Goal: Communication & Community: Participate in discussion

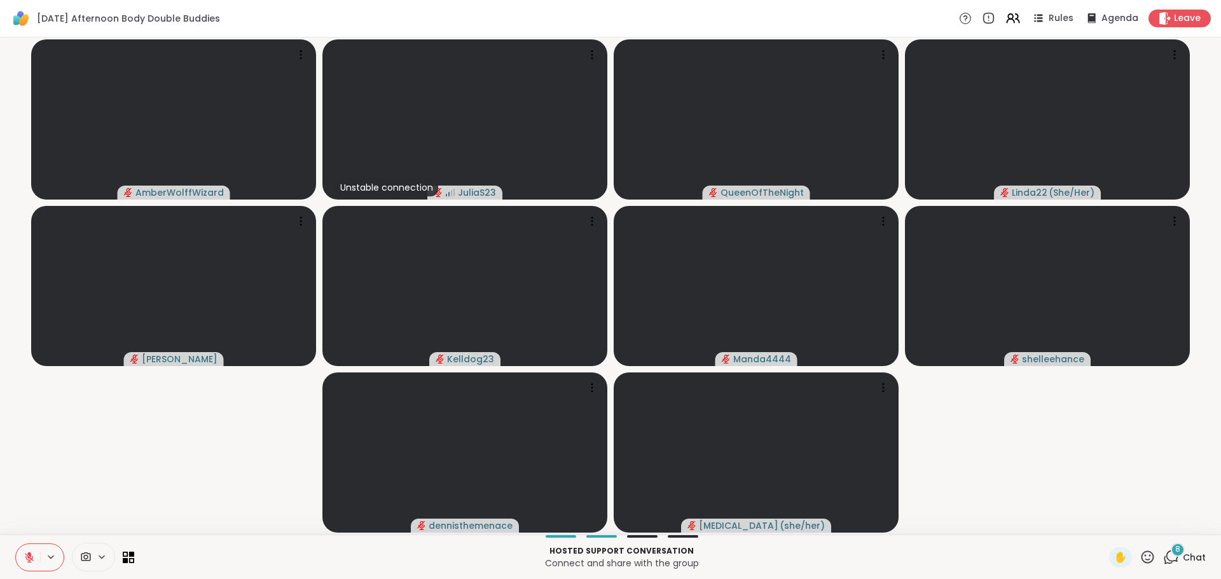
click at [1164, 561] on icon at bounding box center [1168, 560] width 8 height 8
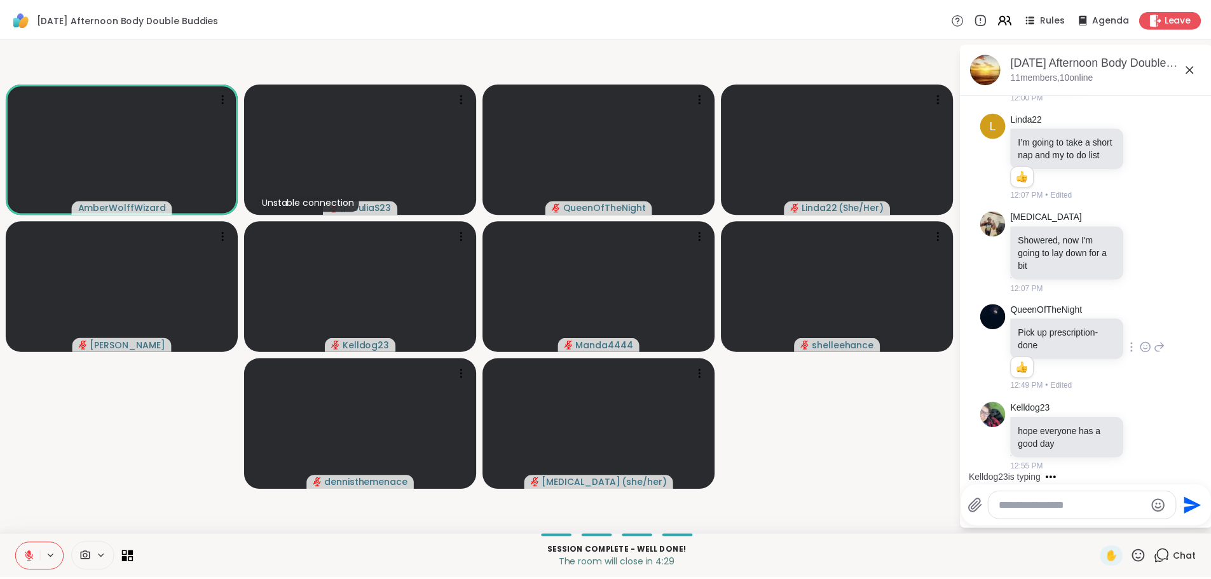
scroll to position [490, 0]
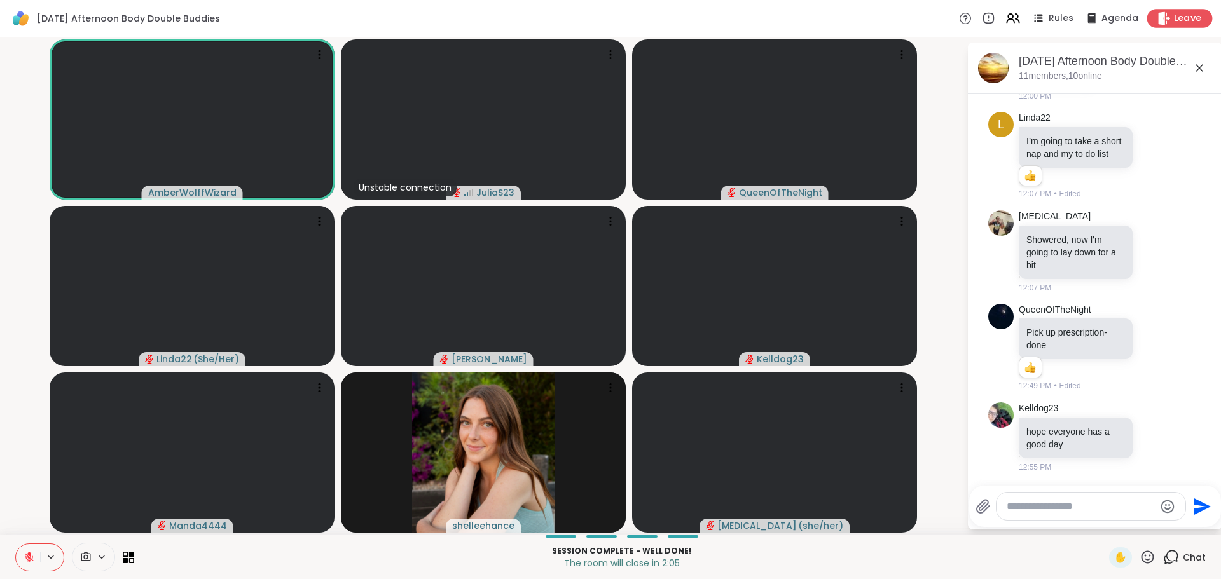
click at [1157, 19] on icon at bounding box center [1163, 17] width 13 height 13
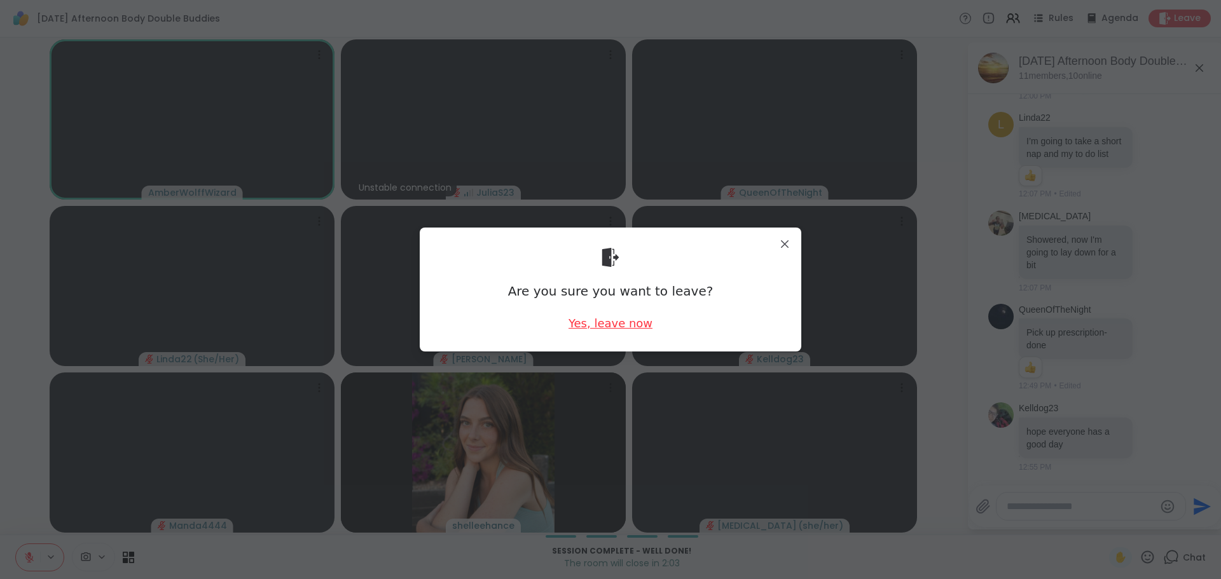
click at [634, 328] on div "Yes, leave now" at bounding box center [611, 323] width 84 height 16
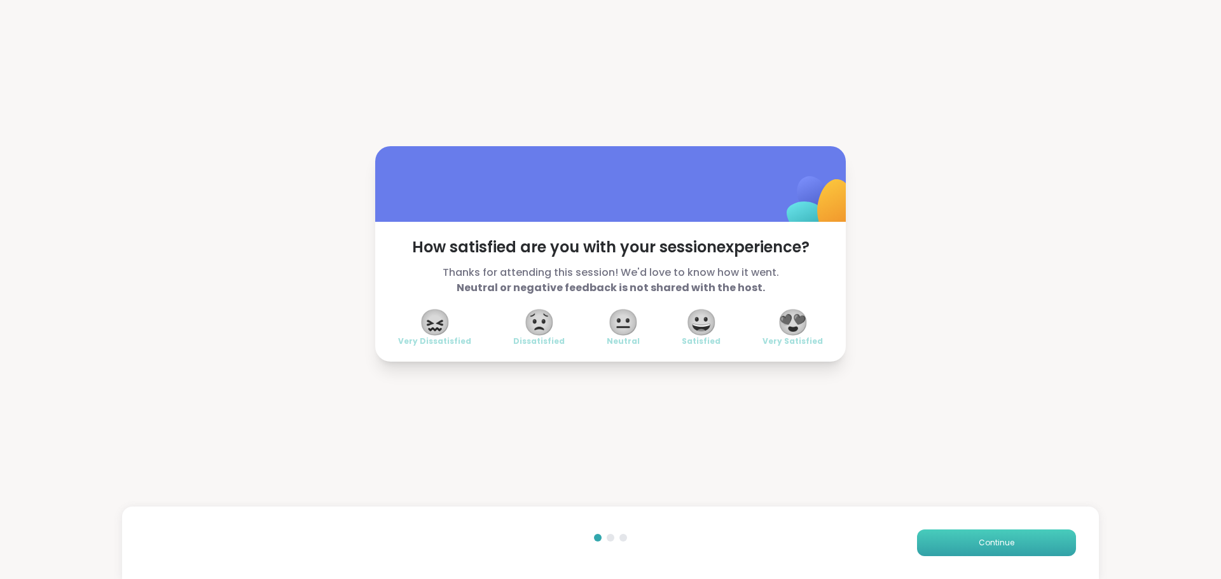
click at [1019, 530] on button "Continue" at bounding box center [996, 543] width 159 height 27
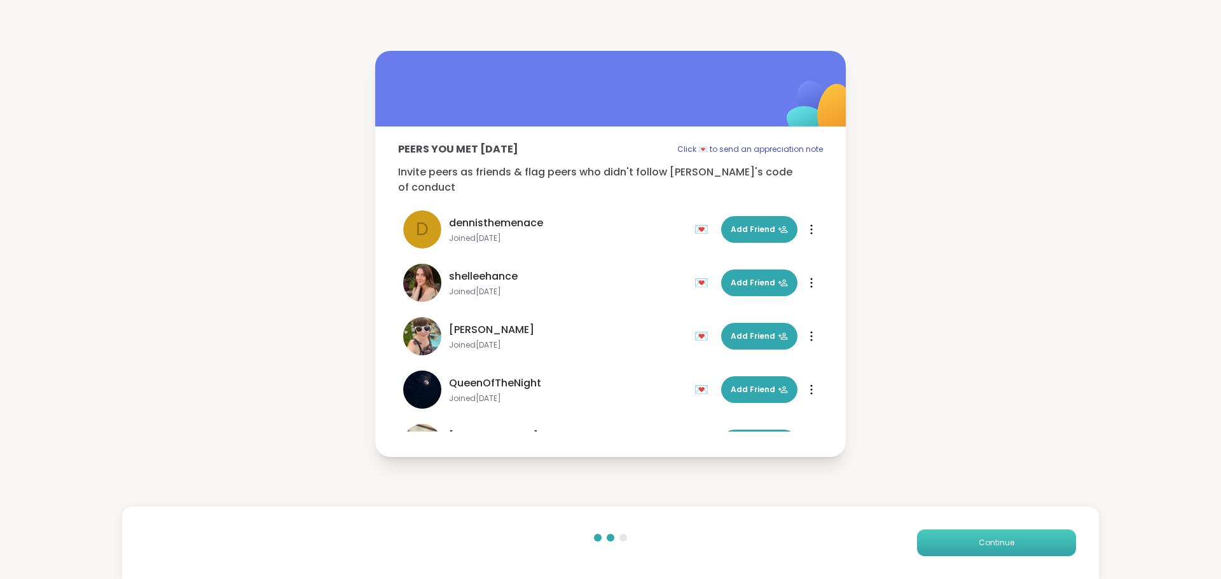
click at [1019, 530] on button "Continue" at bounding box center [996, 543] width 159 height 27
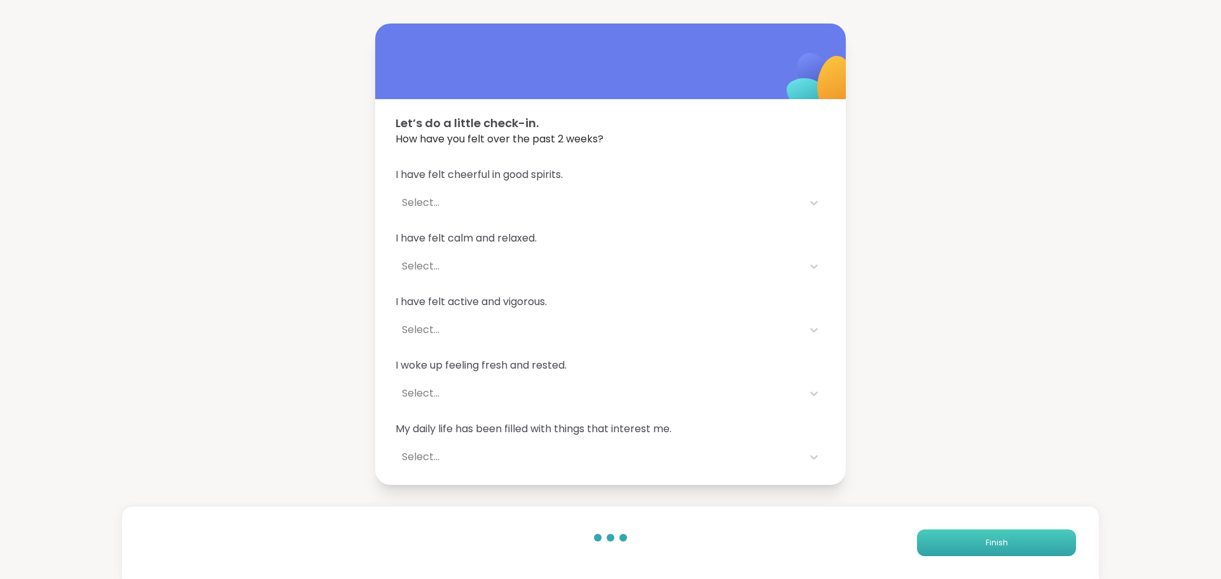
click at [1006, 534] on button "Finish" at bounding box center [996, 543] width 159 height 27
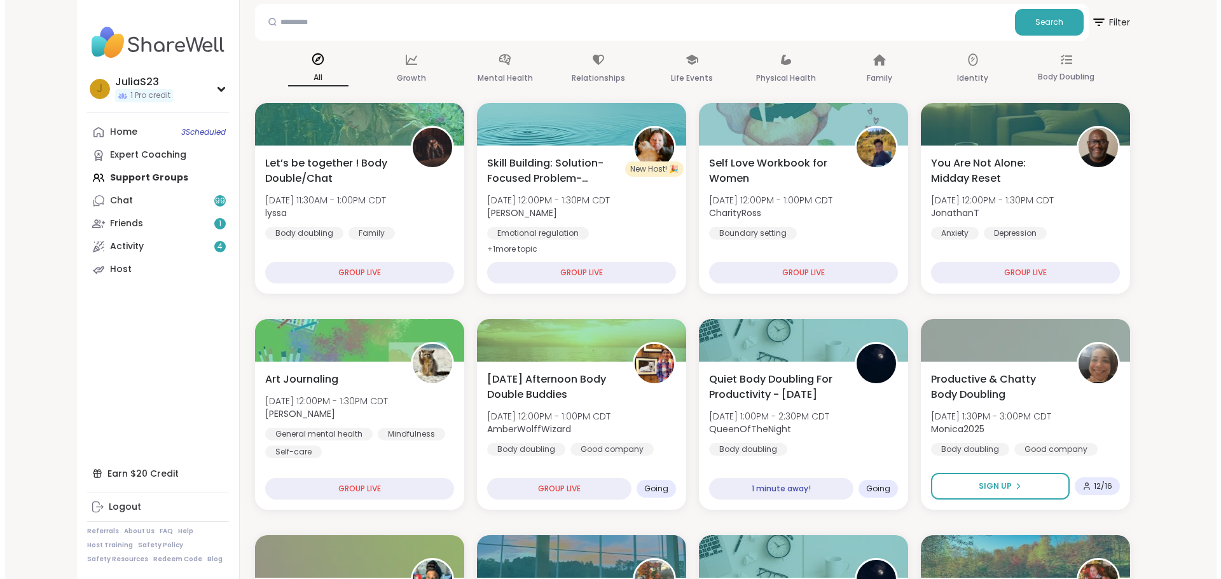
scroll to position [127, 0]
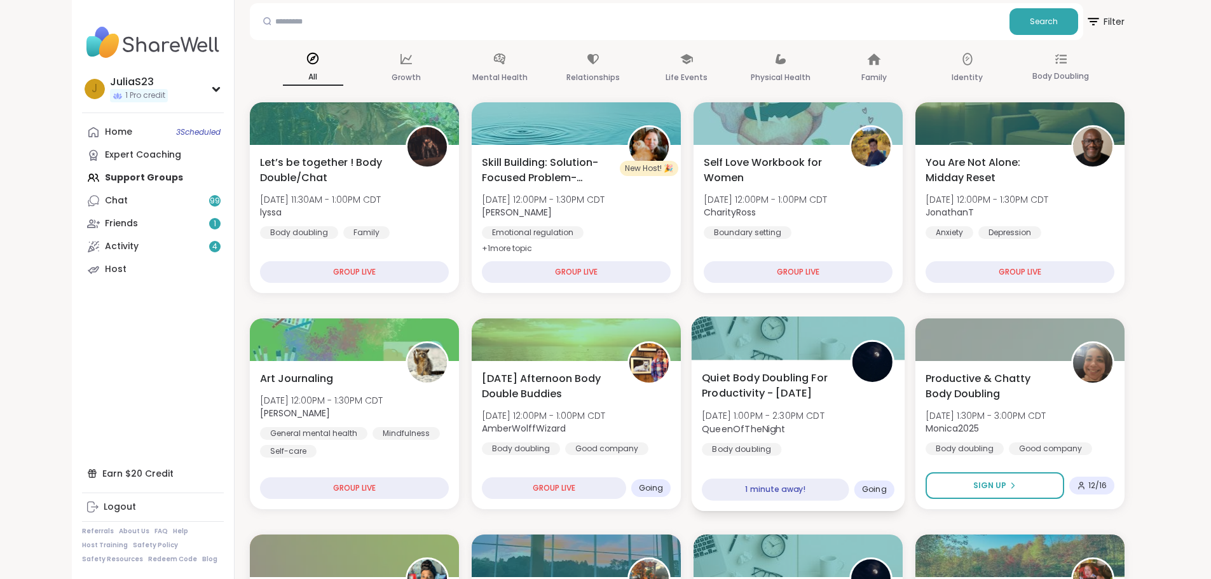
click at [855, 438] on div "Quiet Body Doubling For Productivity - [DATE] [DATE] 1:00PM - 2:30PM CDT QueenO…" at bounding box center [798, 413] width 193 height 86
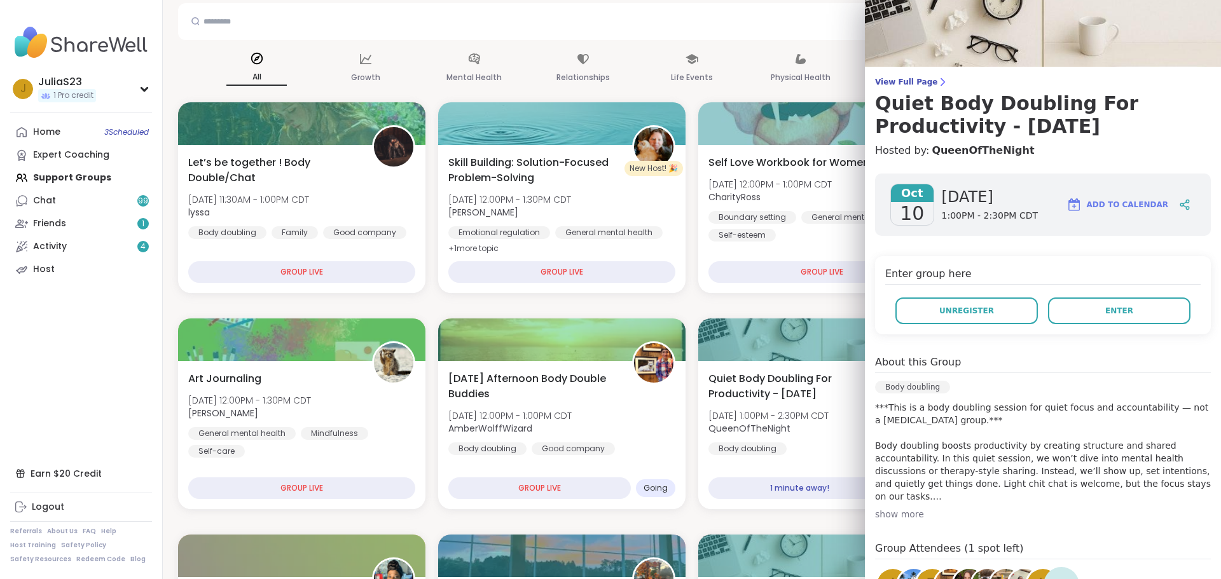
click at [1073, 345] on div "[DATE] [DATE] 1:00PM - 2:30PM CDT Add to Calendar Enter group here Unregister E…" at bounding box center [1043, 431] width 356 height 537
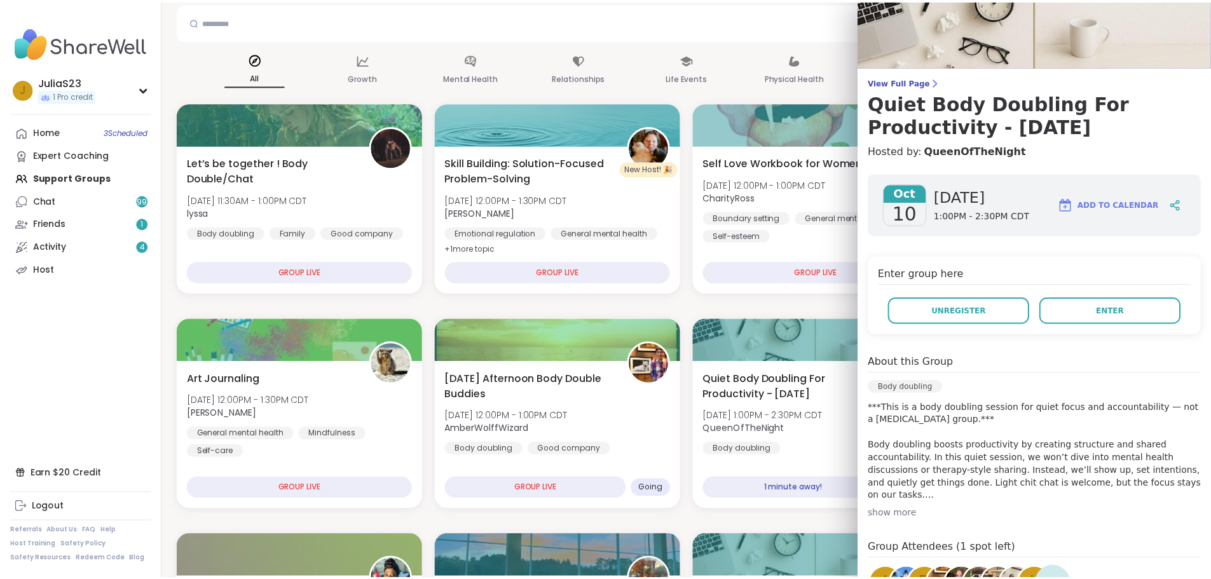
scroll to position [64, 0]
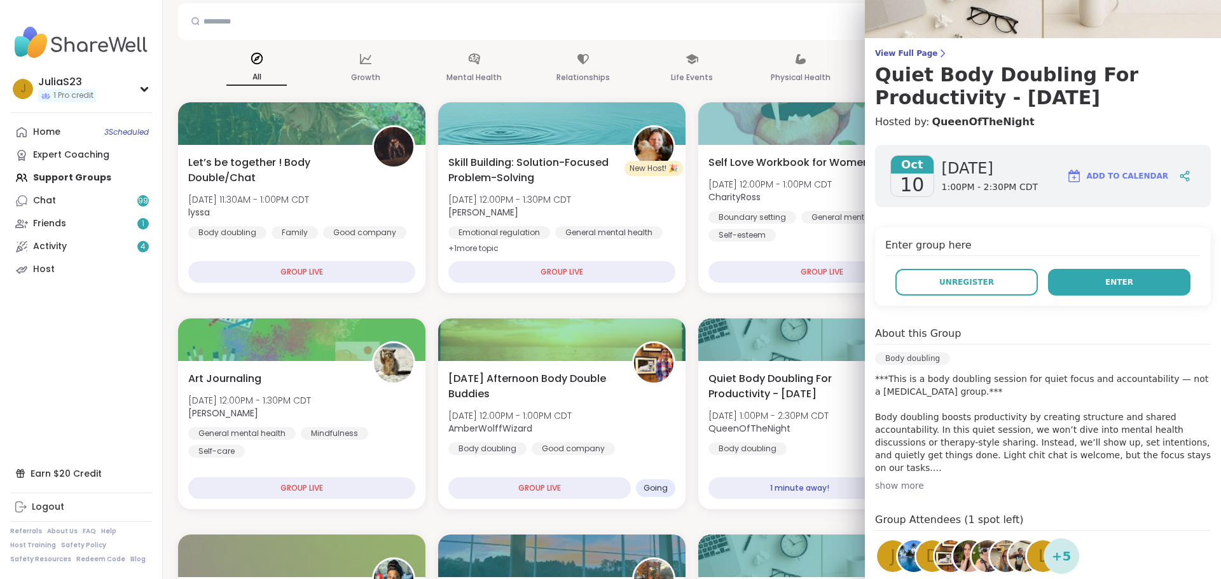
click at [1079, 292] on button "Enter" at bounding box center [1119, 282] width 142 height 27
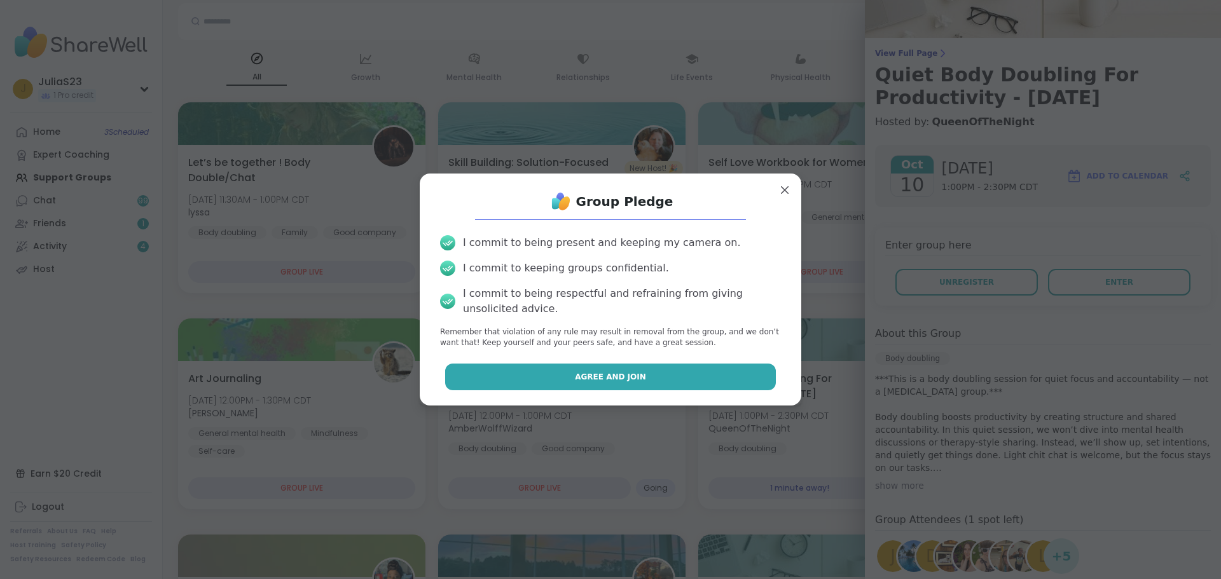
click at [727, 385] on button "Agree and Join" at bounding box center [610, 377] width 331 height 27
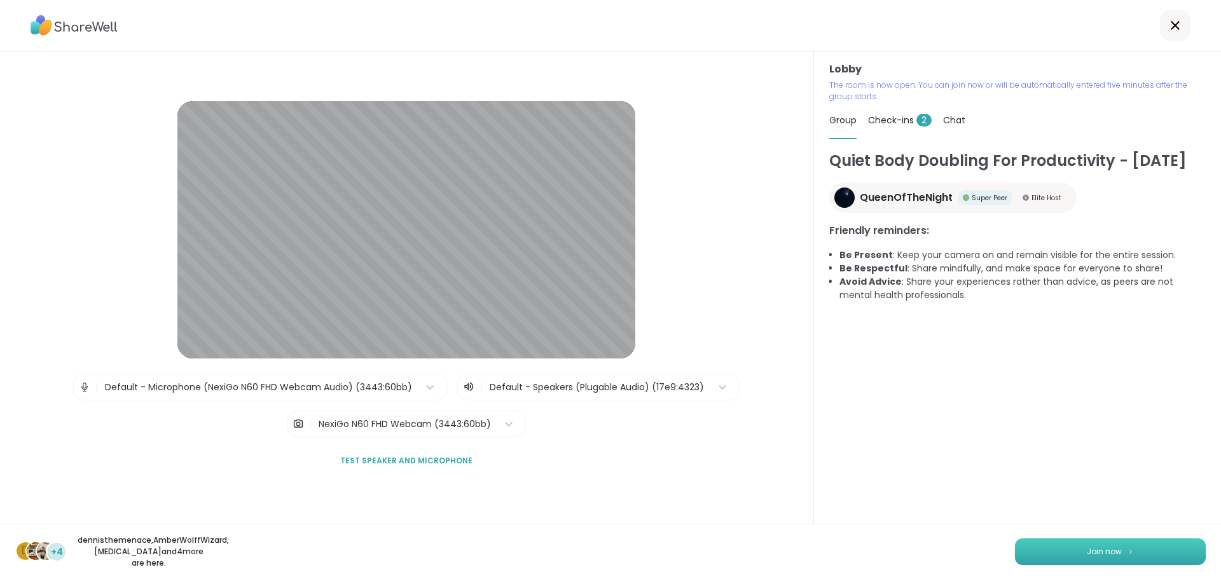
click at [1051, 550] on button "Join now" at bounding box center [1110, 552] width 191 height 27
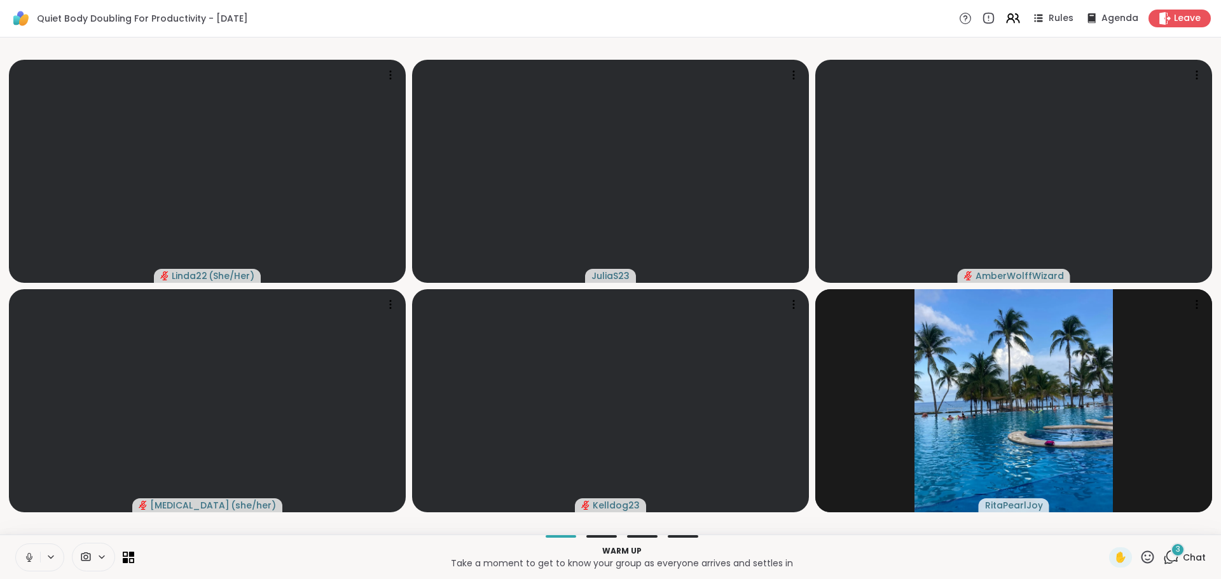
click at [32, 552] on icon at bounding box center [29, 557] width 11 height 11
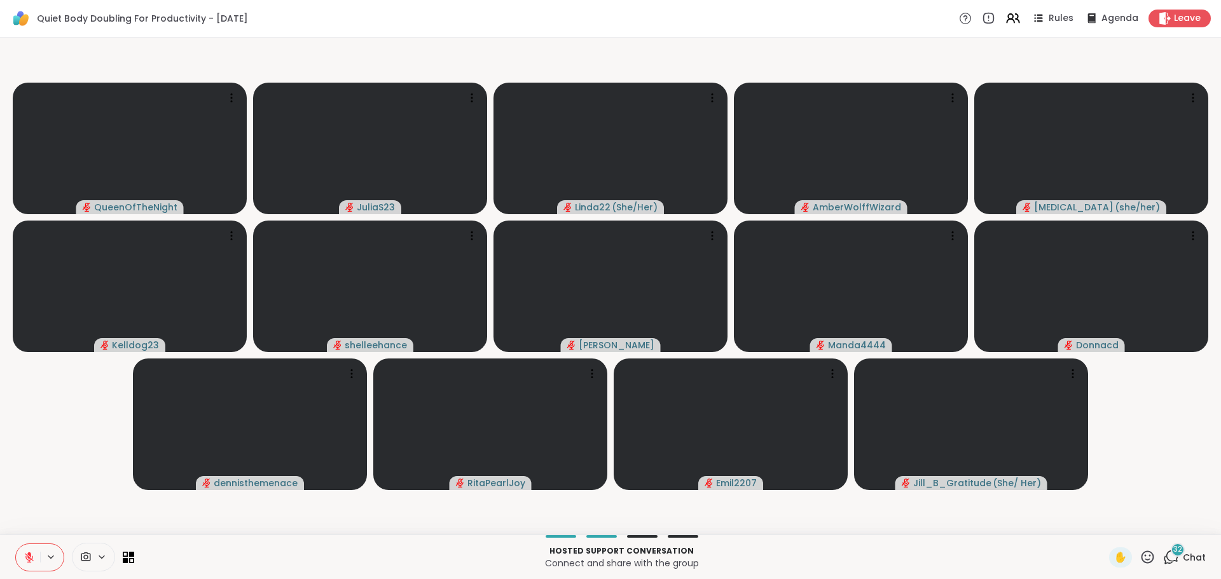
click at [70, 436] on video-player-container "QueenOfTheNight JuliaS23 Linda22 ( She/Her ) AmberWolffWizard [MEDICAL_DATA] ( …" at bounding box center [611, 286] width 1206 height 487
